Goal: Task Accomplishment & Management: Manage account settings

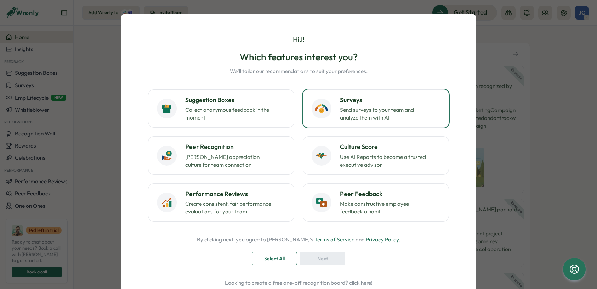
click at [362, 118] on p "Send surveys to your team and analyze them with AI" at bounding box center [384, 114] width 89 height 16
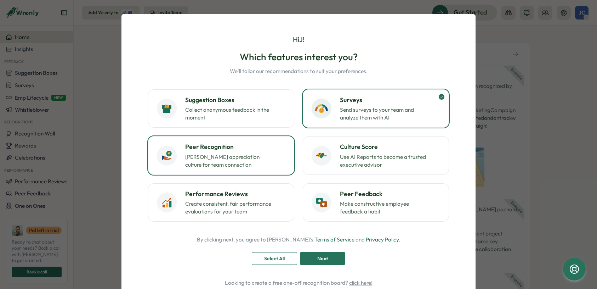
click at [258, 150] on h3 "Peer Recognition" at bounding box center [235, 146] width 100 height 9
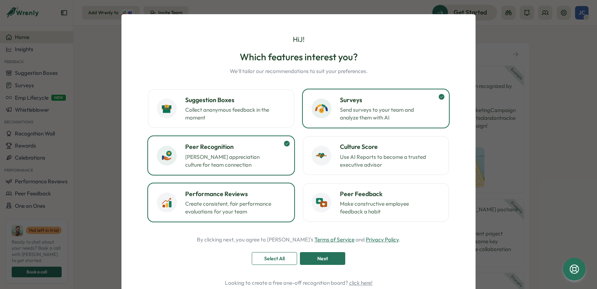
click at [235, 205] on p "Create consistent, fair performance evaluations for your team" at bounding box center [229, 208] width 89 height 16
click at [322, 253] on span "Next" at bounding box center [322, 258] width 11 height 12
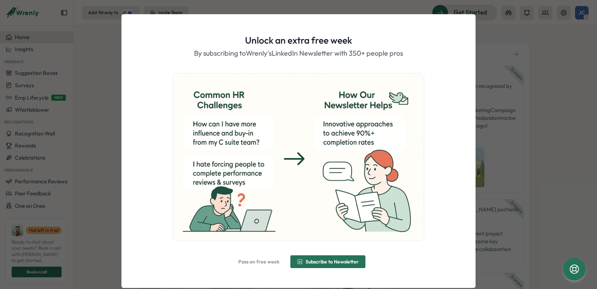
click at [258, 263] on span "Pass on free week" at bounding box center [258, 261] width 41 height 5
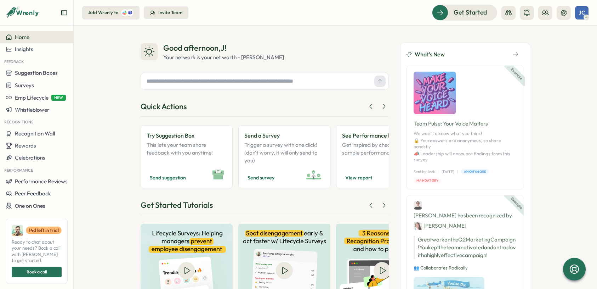
click at [582, 9] on div "JC" at bounding box center [581, 12] width 13 height 13
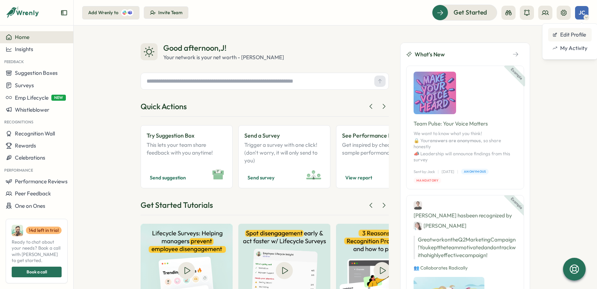
click at [562, 33] on div "Edit Profile" at bounding box center [570, 35] width 35 height 8
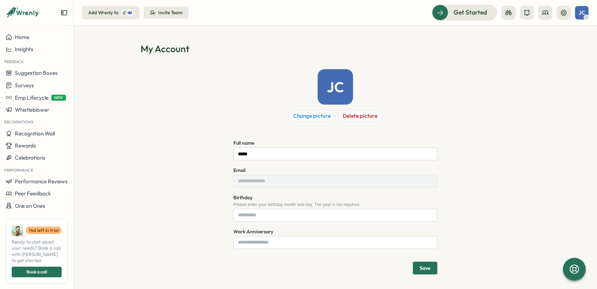
scroll to position [2, 0]
